Goal: Task Accomplishment & Management: Manage account settings

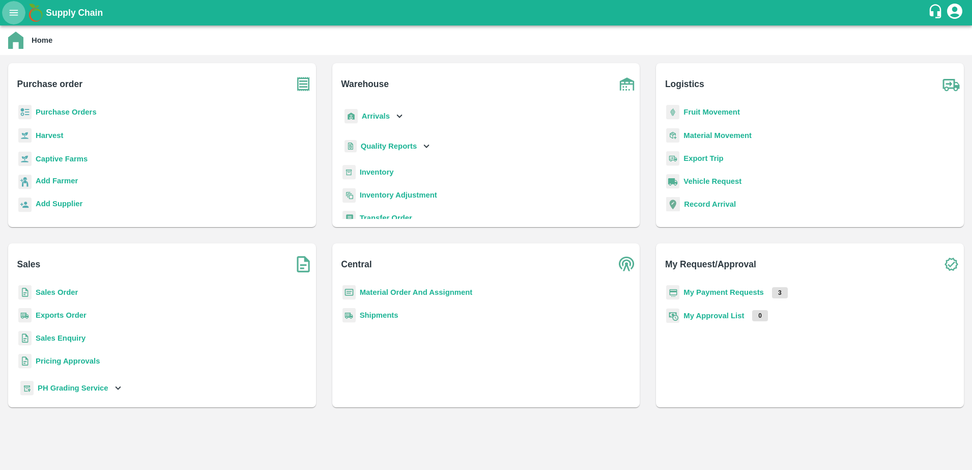
click at [10, 17] on icon "open drawer" at bounding box center [13, 12] width 11 height 11
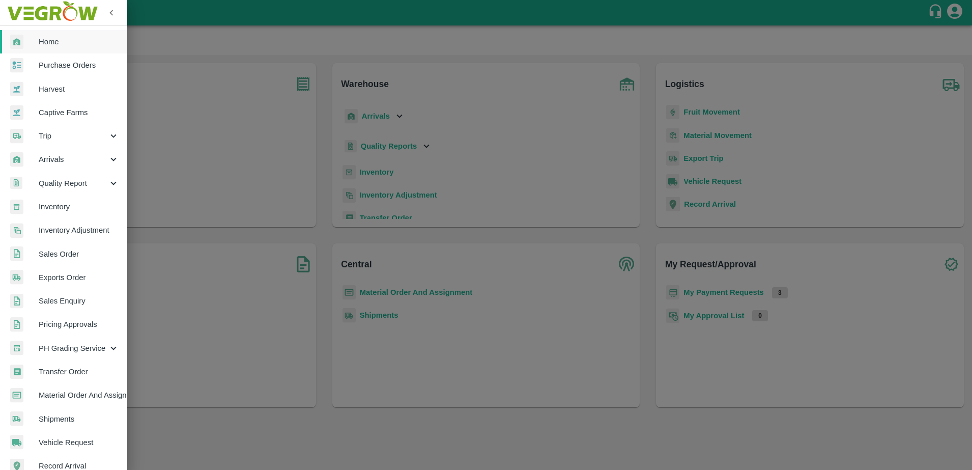
scroll to position [134, 0]
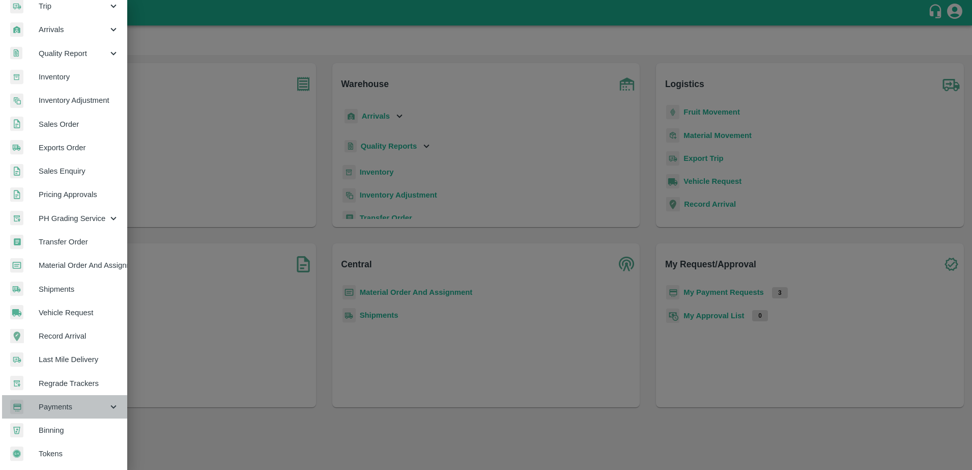
click at [69, 403] on span "Payments" at bounding box center [73, 406] width 69 height 11
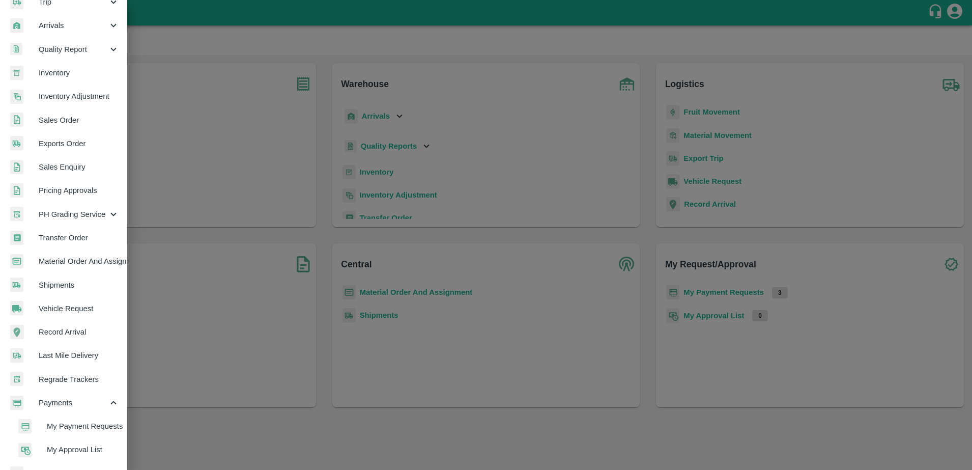
click at [74, 425] on span "My Payment Requests" at bounding box center [83, 425] width 72 height 11
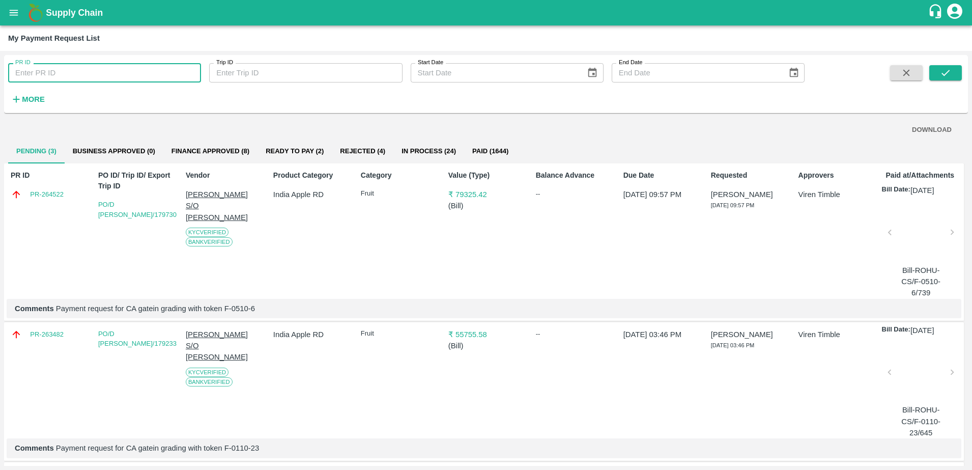
click at [89, 71] on input "PR ID" at bounding box center [104, 72] width 193 height 19
type input "263558"
click at [944, 76] on icon "submit" at bounding box center [945, 72] width 11 height 11
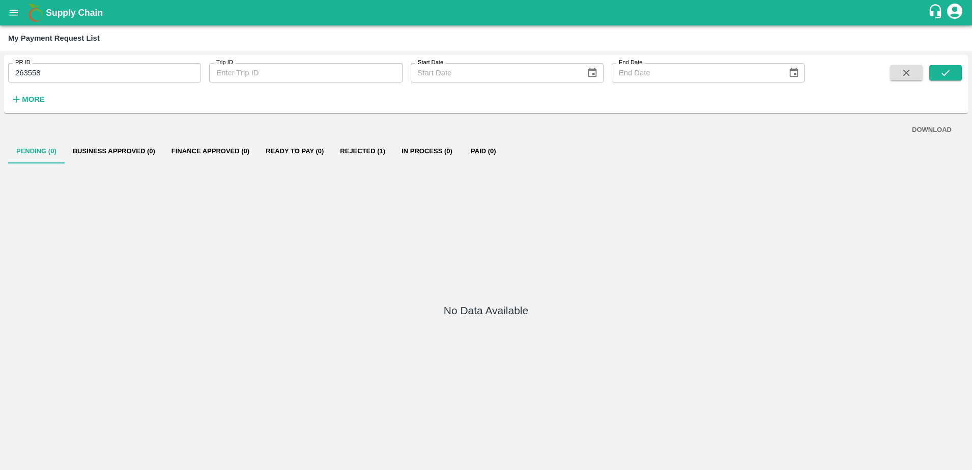
click at [363, 151] on button "Rejected (1)" at bounding box center [363, 151] width 62 height 24
click at [136, 73] on input "263558" at bounding box center [104, 72] width 193 height 19
type input "2"
click at [66, 69] on input "263558" at bounding box center [104, 72] width 193 height 19
type input "2"
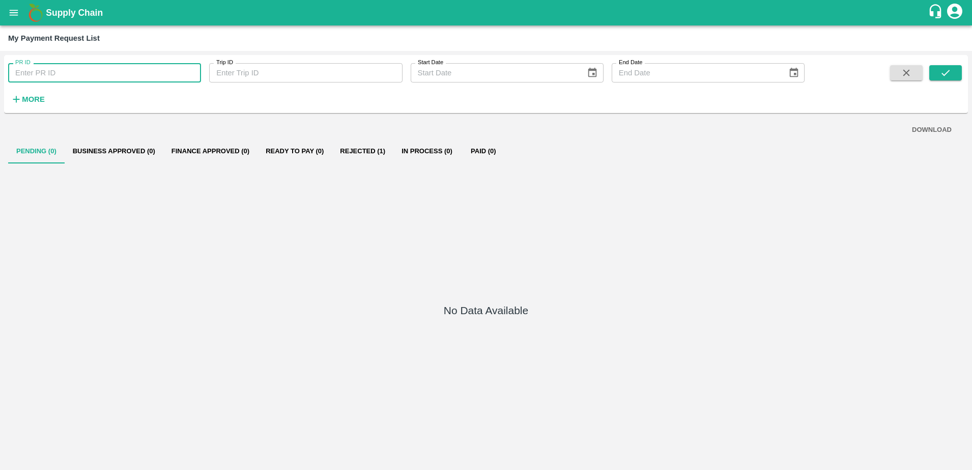
click at [153, 343] on div "No Data Available" at bounding box center [486, 312] width 956 height 298
click at [13, 14] on icon "open drawer" at bounding box center [13, 12] width 11 height 11
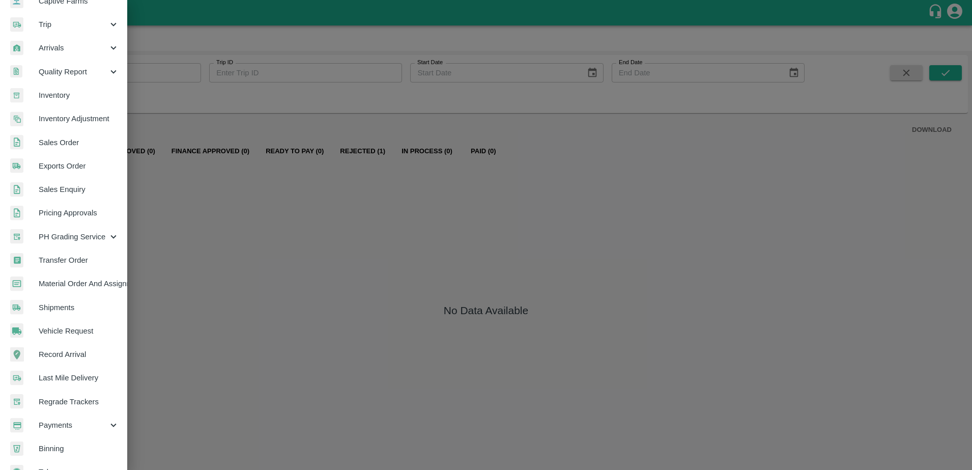
scroll to position [134, 0]
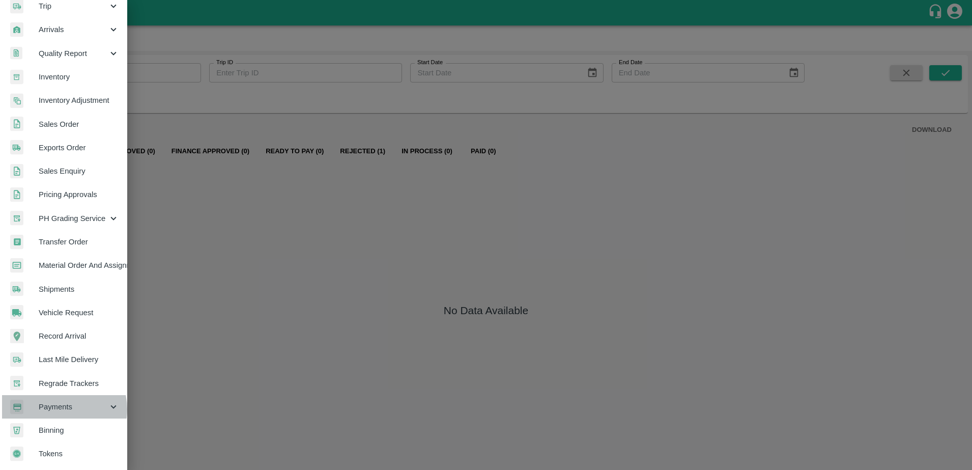
click at [59, 405] on span "Payments" at bounding box center [73, 406] width 69 height 11
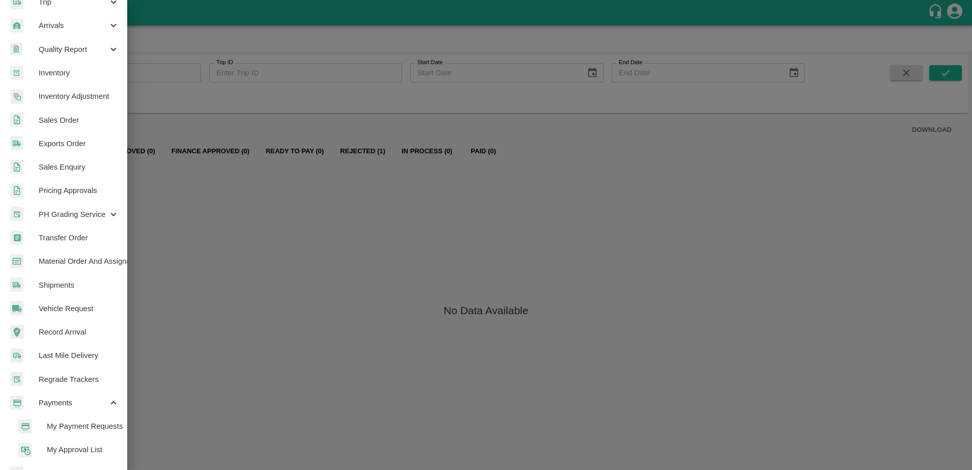
click at [67, 429] on span "My Payment Requests" at bounding box center [83, 425] width 72 height 11
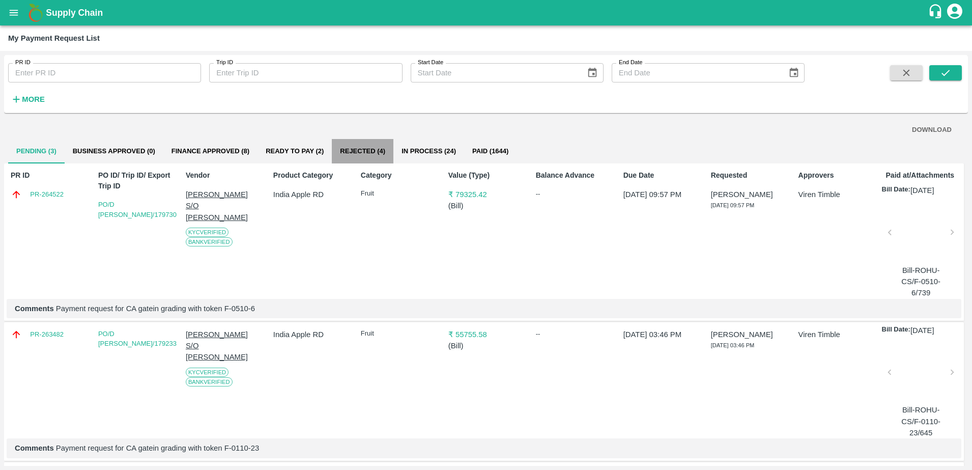
click at [366, 150] on button "Rejected (4)" at bounding box center [363, 151] width 62 height 24
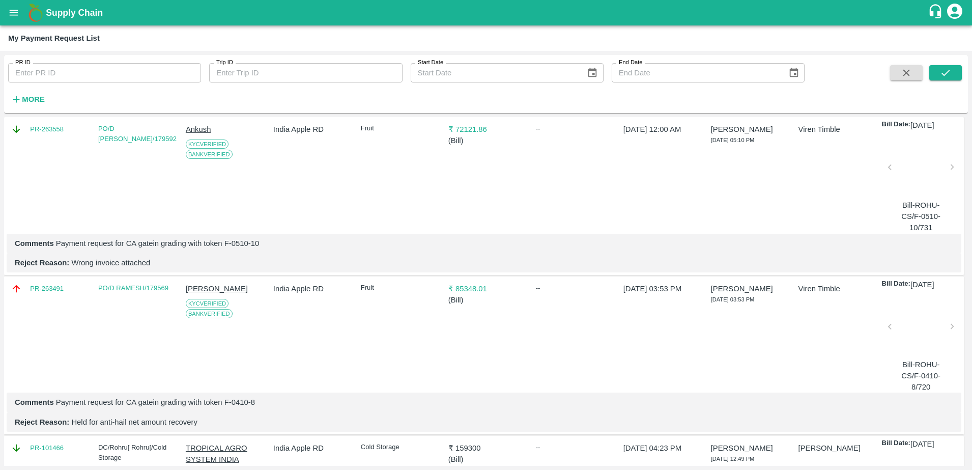
scroll to position [225, 1]
click at [923, 330] on div at bounding box center [921, 329] width 54 height 54
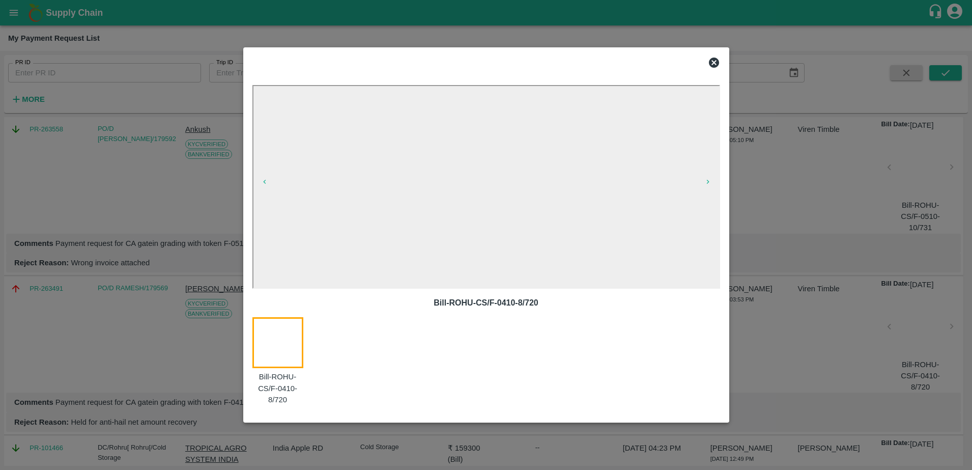
click at [714, 61] on icon at bounding box center [714, 63] width 10 height 10
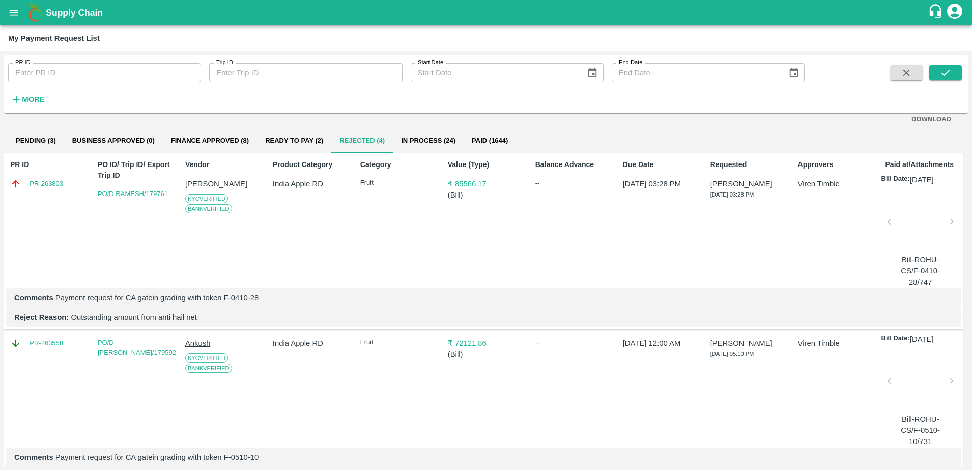
scroll to position [0, 1]
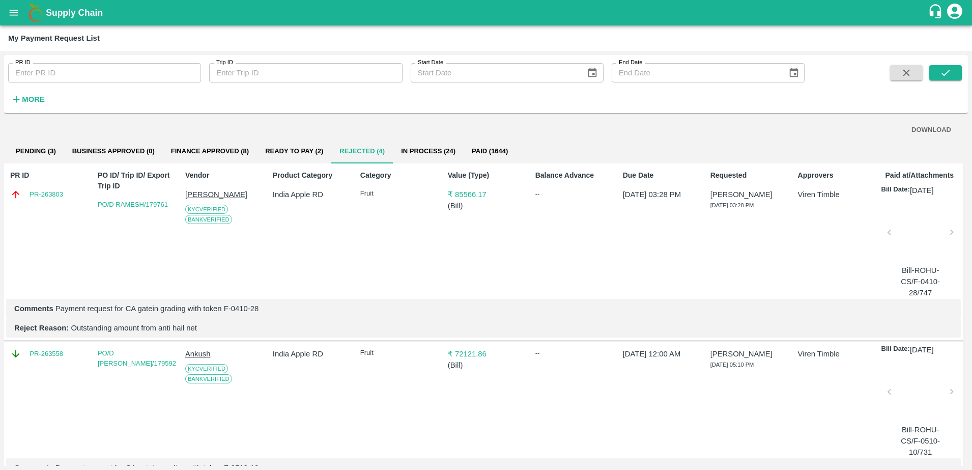
click at [917, 234] on div at bounding box center [921, 235] width 54 height 54
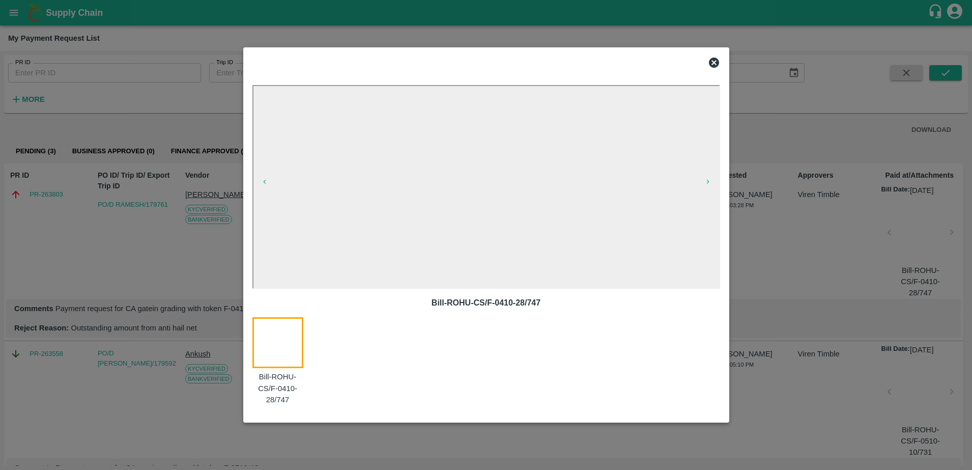
click at [712, 63] on icon at bounding box center [714, 63] width 10 height 10
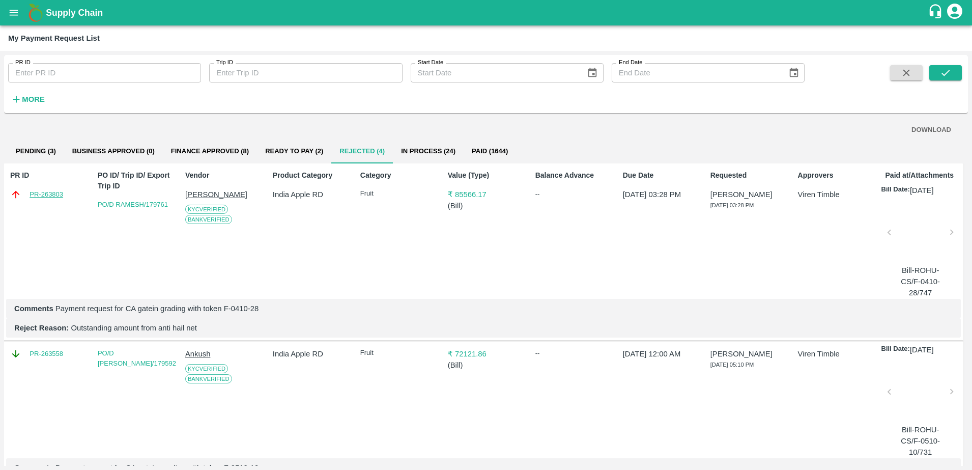
click at [39, 192] on link "PR-263803" at bounding box center [47, 194] width 34 height 10
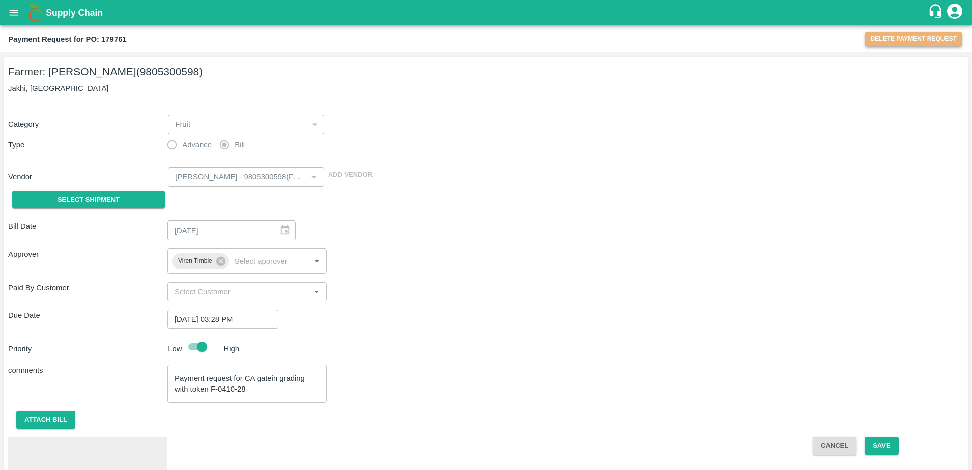
click at [895, 36] on button "Delete Payment Request" at bounding box center [913, 39] width 97 height 15
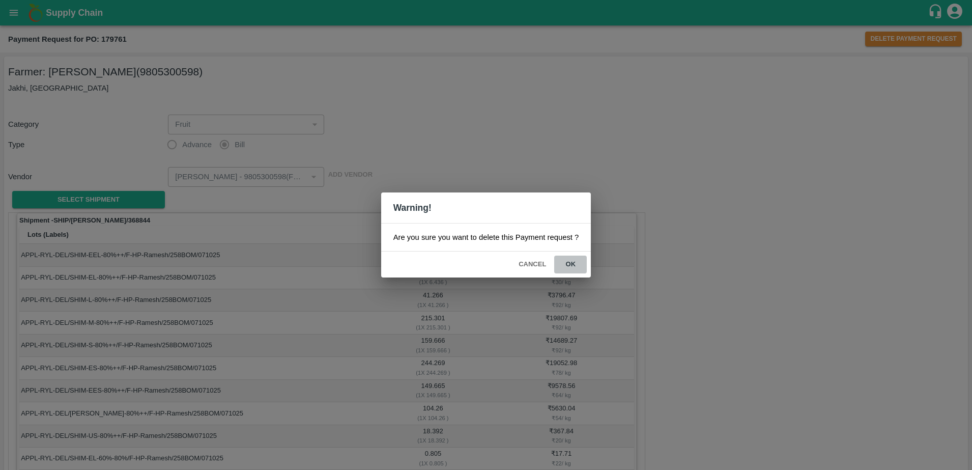
click at [572, 259] on button "ok" at bounding box center [570, 265] width 33 height 18
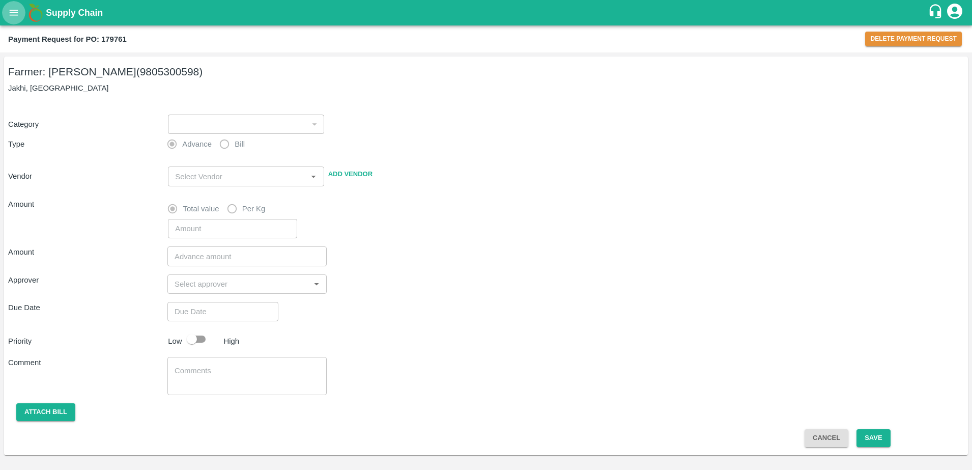
click at [8, 17] on icon "open drawer" at bounding box center [13, 12] width 11 height 11
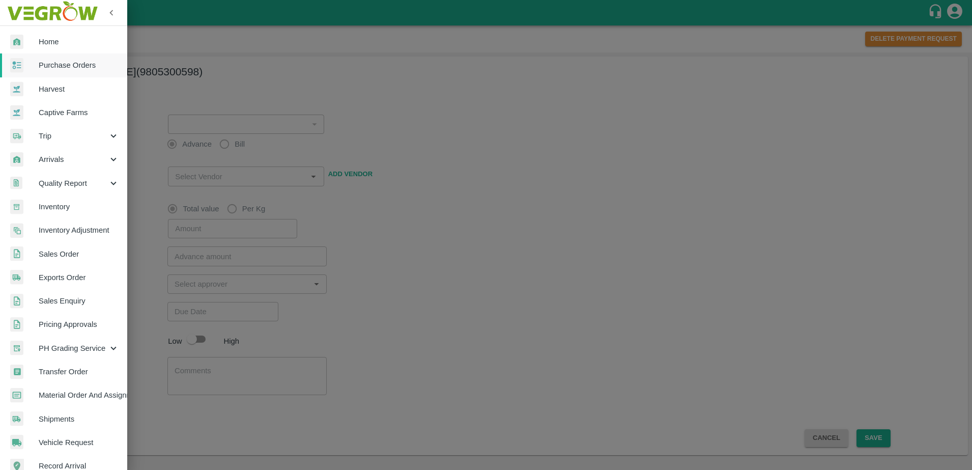
scroll to position [134, 0]
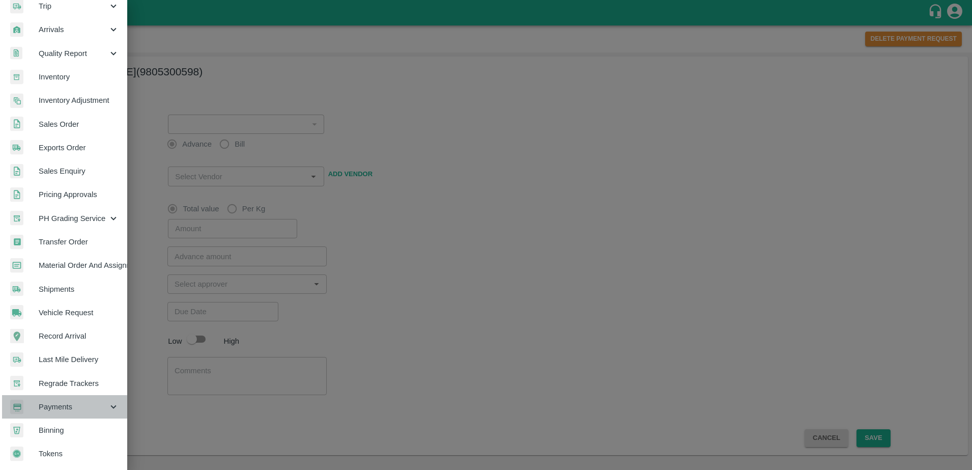
click at [65, 401] on span "Payments" at bounding box center [73, 406] width 69 height 11
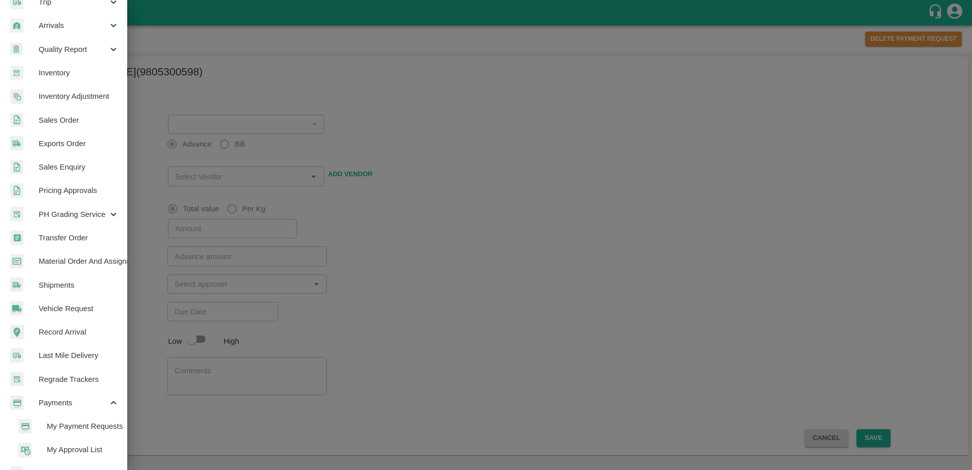
click at [70, 422] on span "My Payment Requests" at bounding box center [83, 425] width 72 height 11
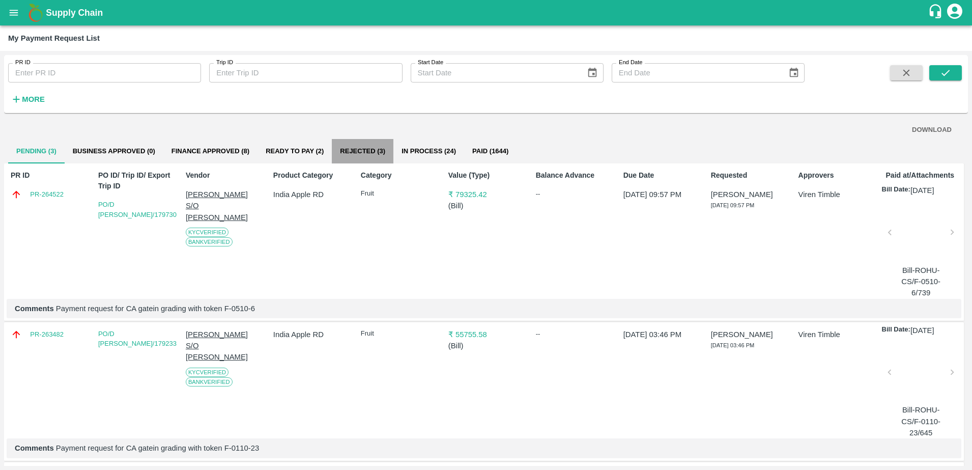
click at [367, 147] on button "Rejected (3)" at bounding box center [363, 151] width 62 height 24
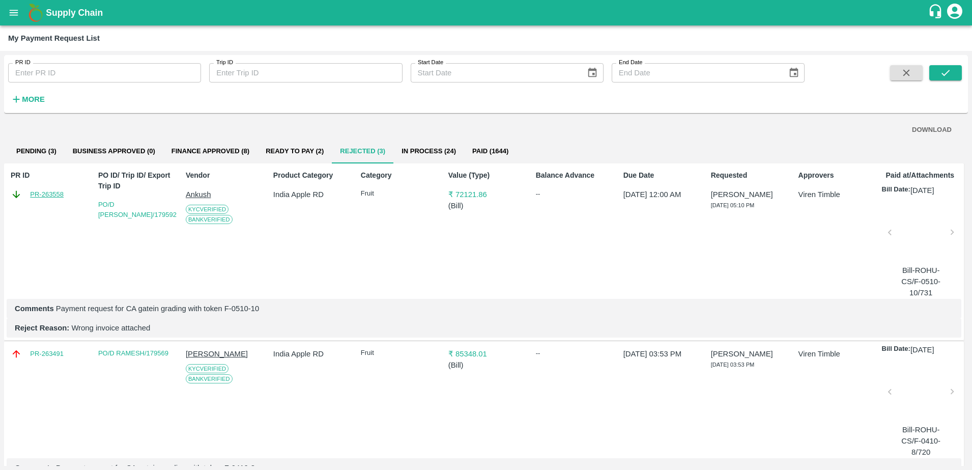
click at [46, 195] on link "PR-263558" at bounding box center [47, 194] width 34 height 10
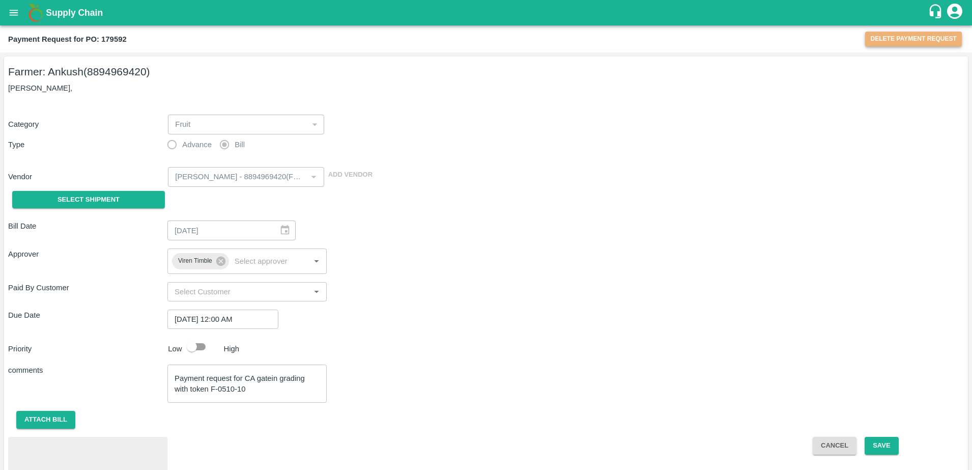
click at [895, 34] on button "Delete Payment Request" at bounding box center [913, 39] width 97 height 15
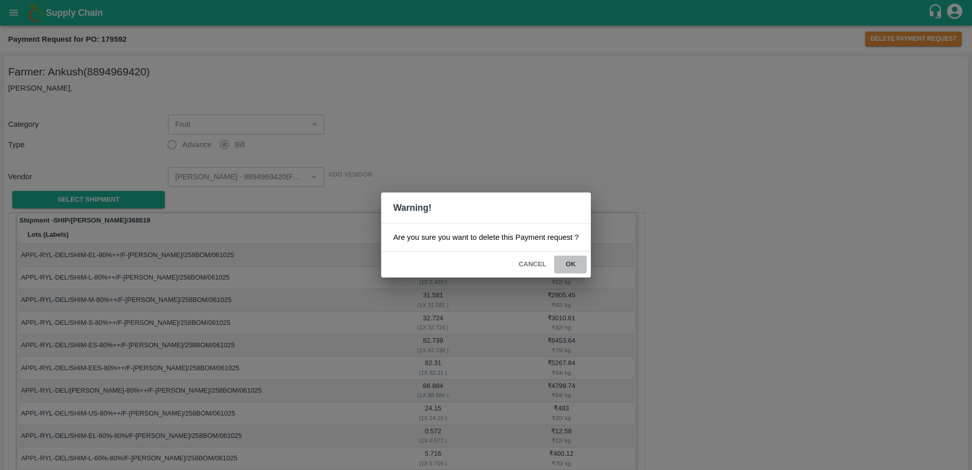
click at [571, 261] on button "ok" at bounding box center [570, 265] width 33 height 18
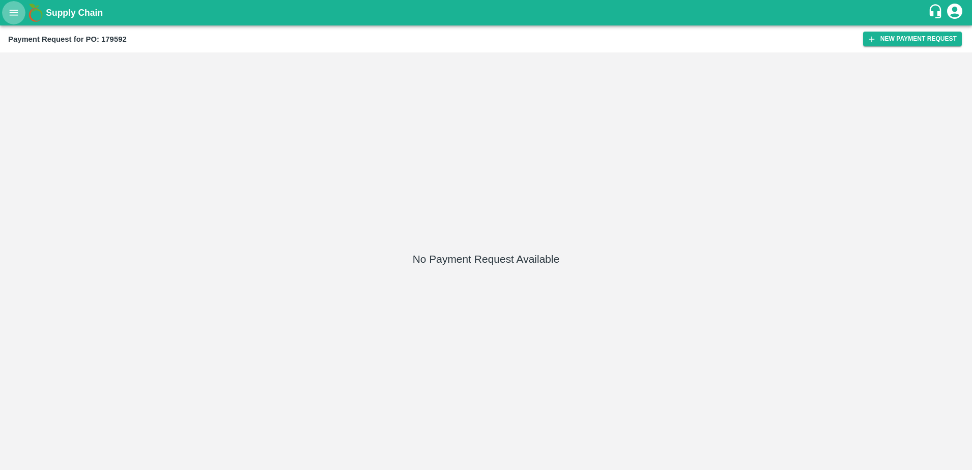
click at [9, 14] on icon "open drawer" at bounding box center [13, 12] width 11 height 11
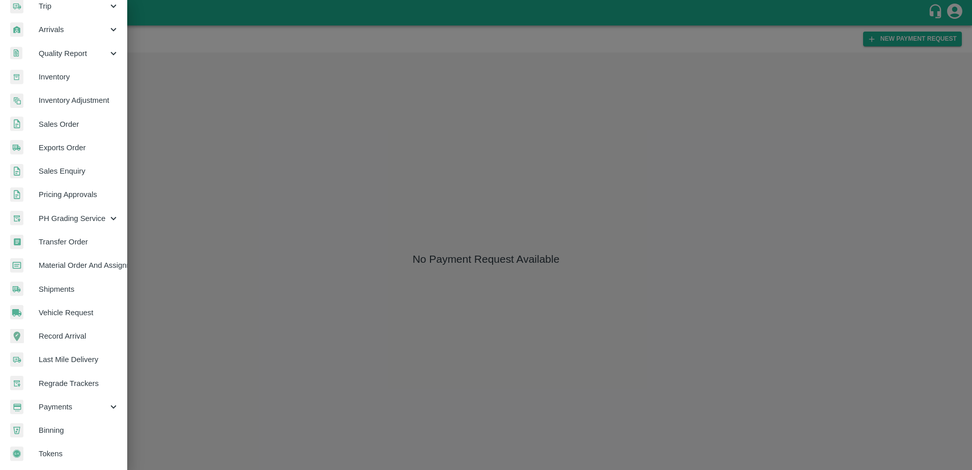
scroll to position [133, 0]
click at [66, 403] on span "Payments" at bounding box center [73, 406] width 69 height 11
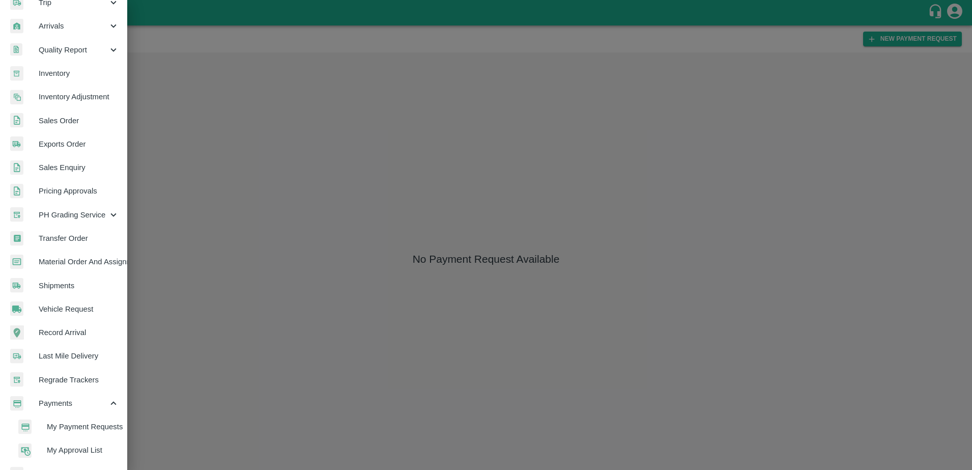
click at [61, 424] on span "My Payment Requests" at bounding box center [83, 426] width 72 height 11
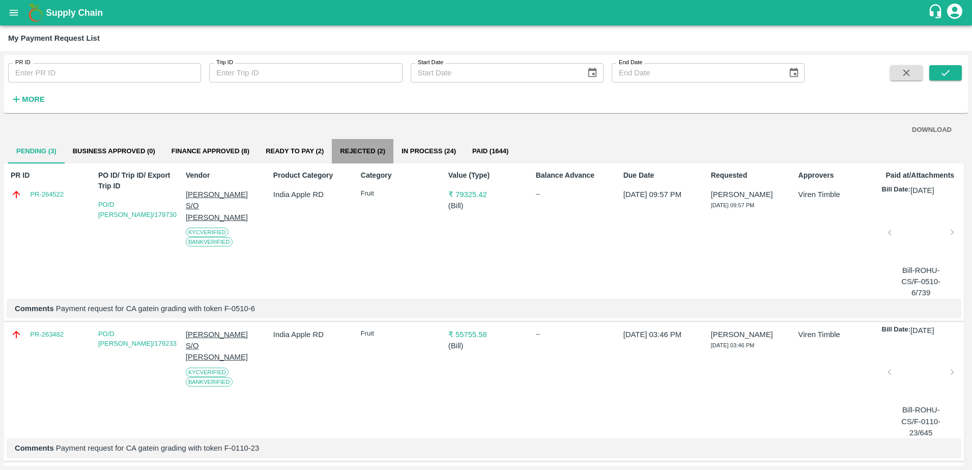
click at [364, 150] on button "Rejected (2)" at bounding box center [363, 151] width 62 height 24
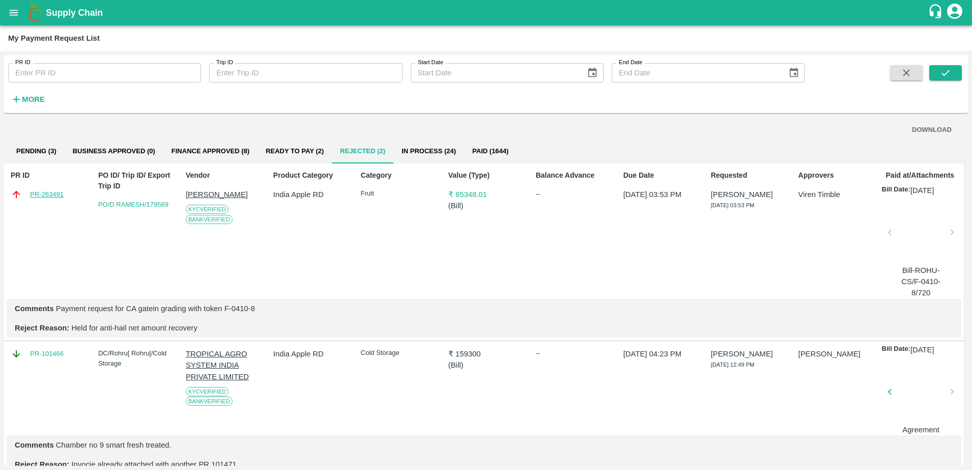
click at [51, 190] on link "PR-263491" at bounding box center [47, 194] width 34 height 10
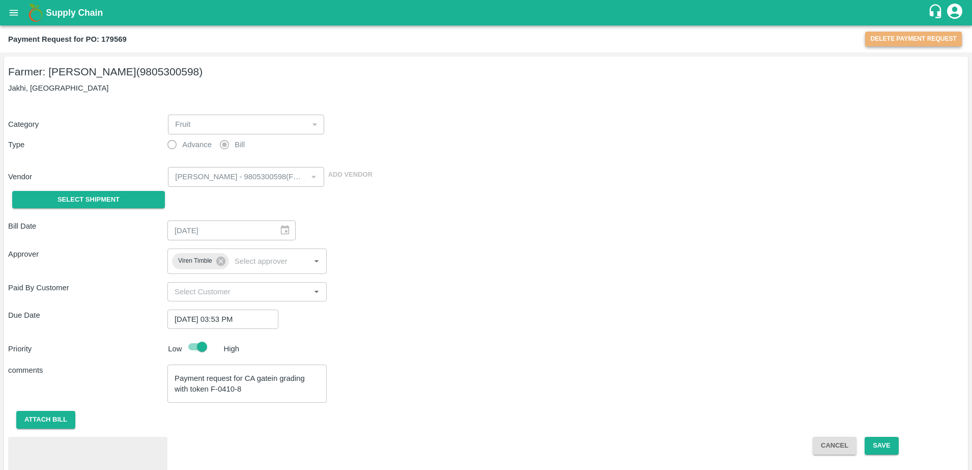
click at [907, 40] on button "Delete Payment Request" at bounding box center [913, 39] width 97 height 15
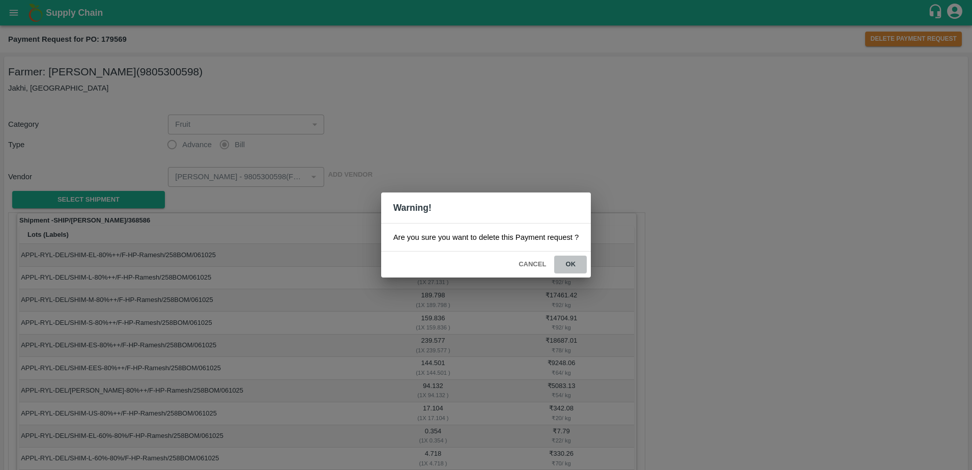
click at [571, 260] on button "ok" at bounding box center [570, 265] width 33 height 18
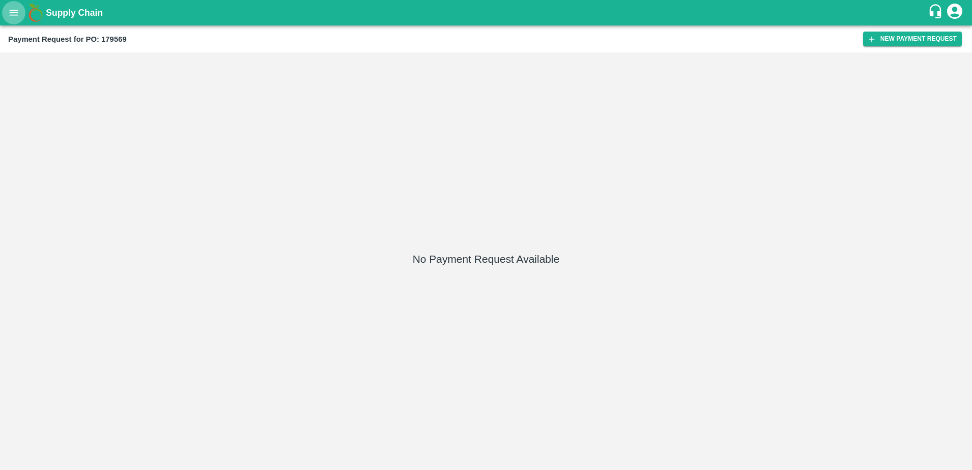
click at [10, 13] on icon "open drawer" at bounding box center [14, 13] width 9 height 6
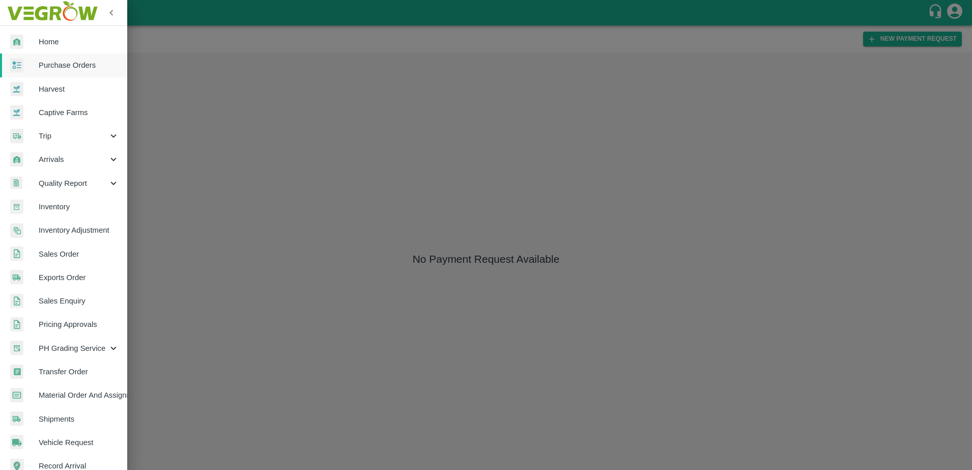
scroll to position [134, 0]
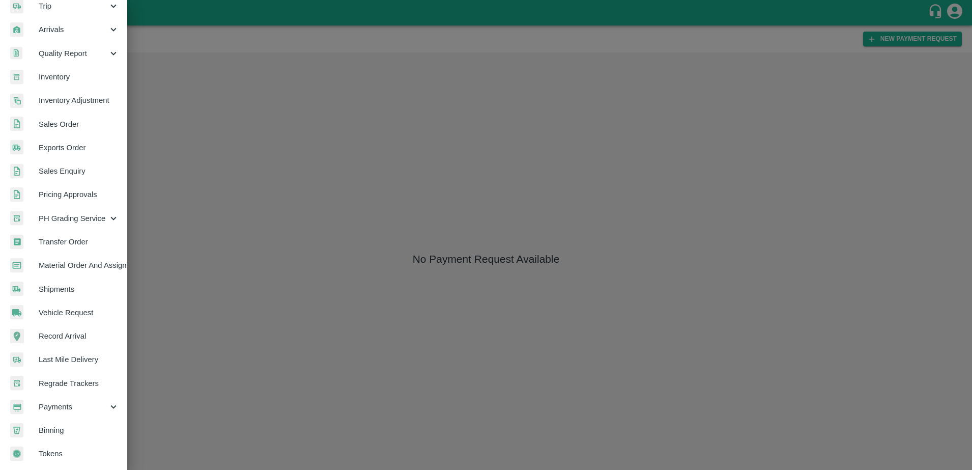
drag, startPoint x: 49, startPoint y: 403, endPoint x: 70, endPoint y: 402, distance: 21.4
click at [70, 402] on span "Payments" at bounding box center [73, 406] width 69 height 11
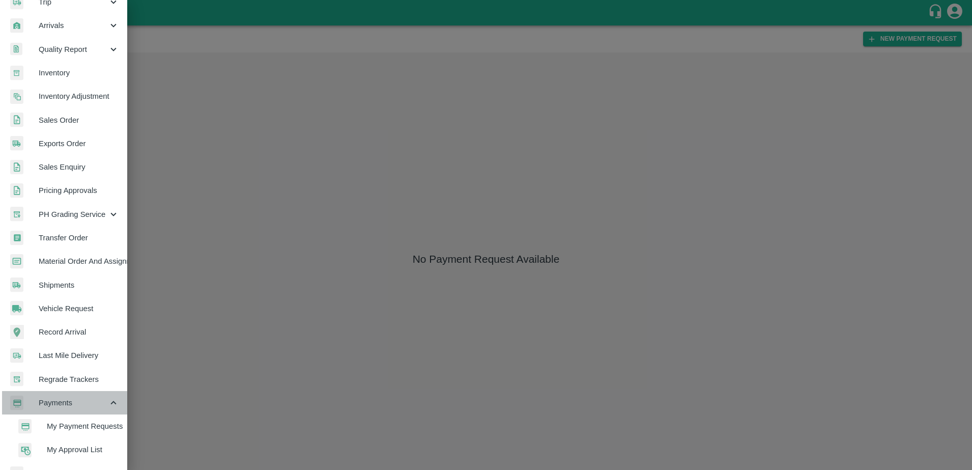
click at [70, 402] on span "Payments" at bounding box center [73, 402] width 69 height 11
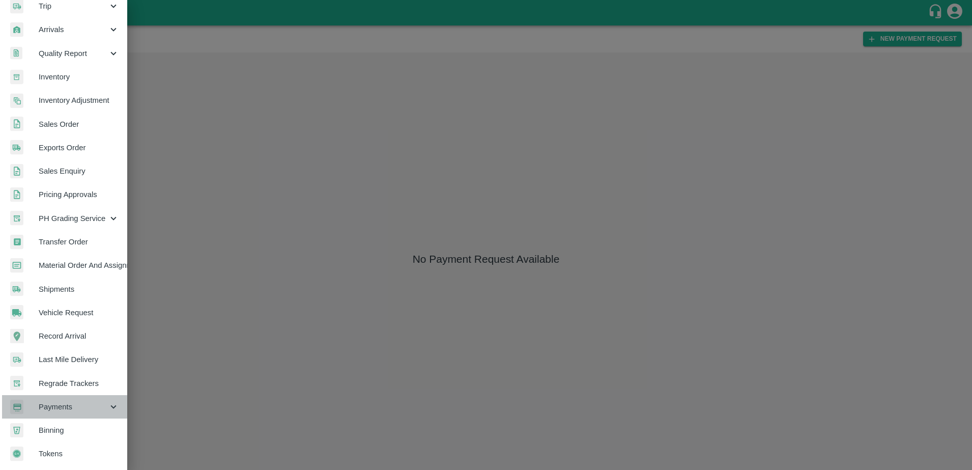
click at [76, 396] on div "Payments" at bounding box center [63, 406] width 127 height 23
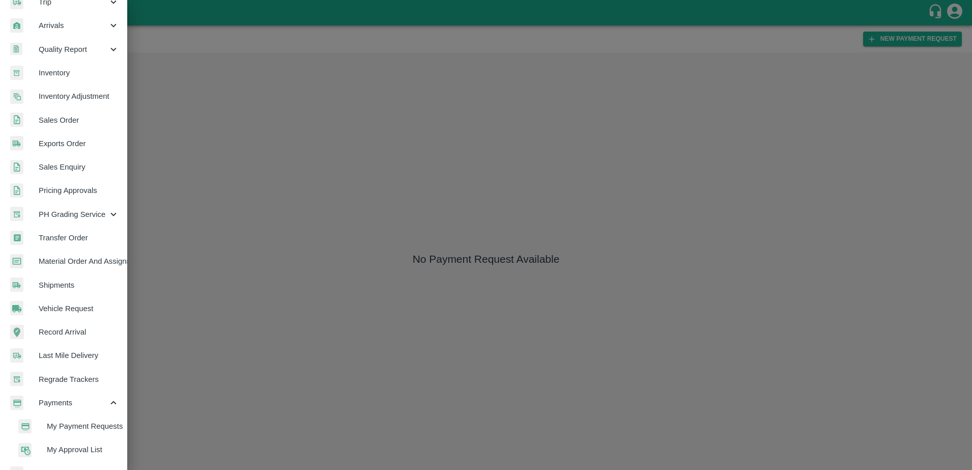
click at [73, 424] on span "My Payment Requests" at bounding box center [83, 425] width 72 height 11
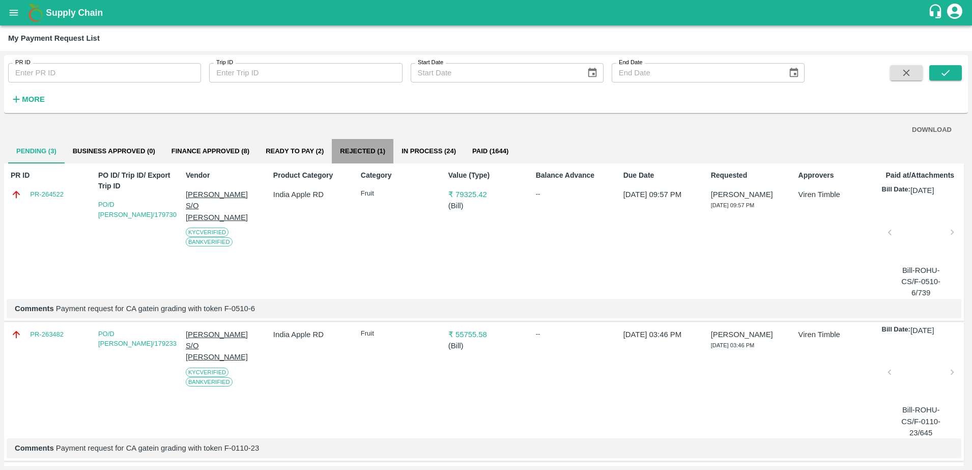
click at [367, 148] on button "Rejected (1)" at bounding box center [363, 151] width 62 height 24
